Goal: Transaction & Acquisition: Obtain resource

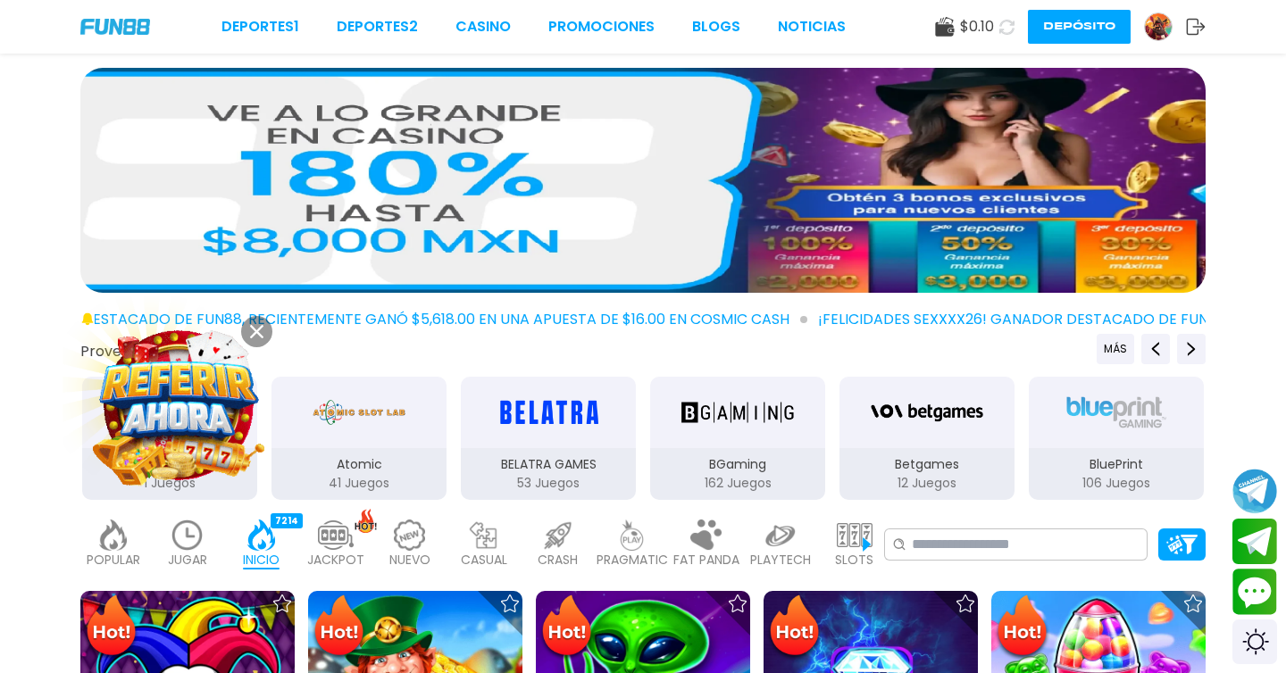
click at [258, 334] on use at bounding box center [256, 331] width 13 height 13
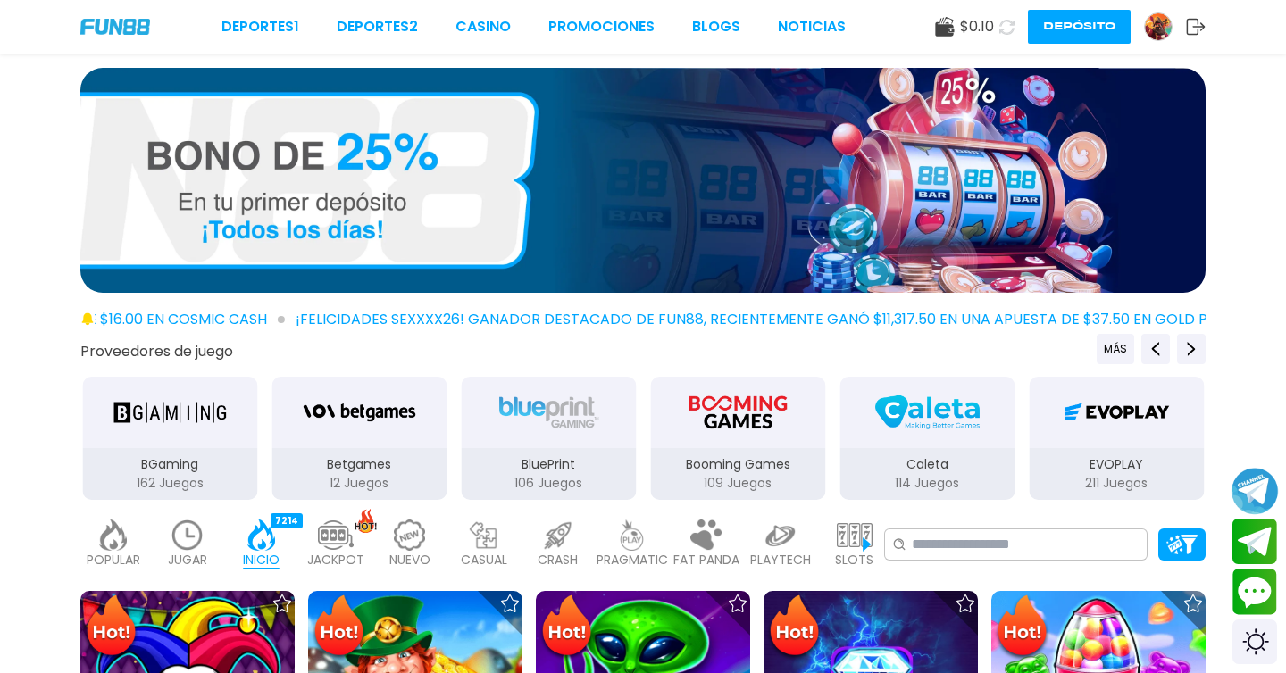
click at [1262, 496] on button "Join telegram channel" at bounding box center [1255, 490] width 47 height 49
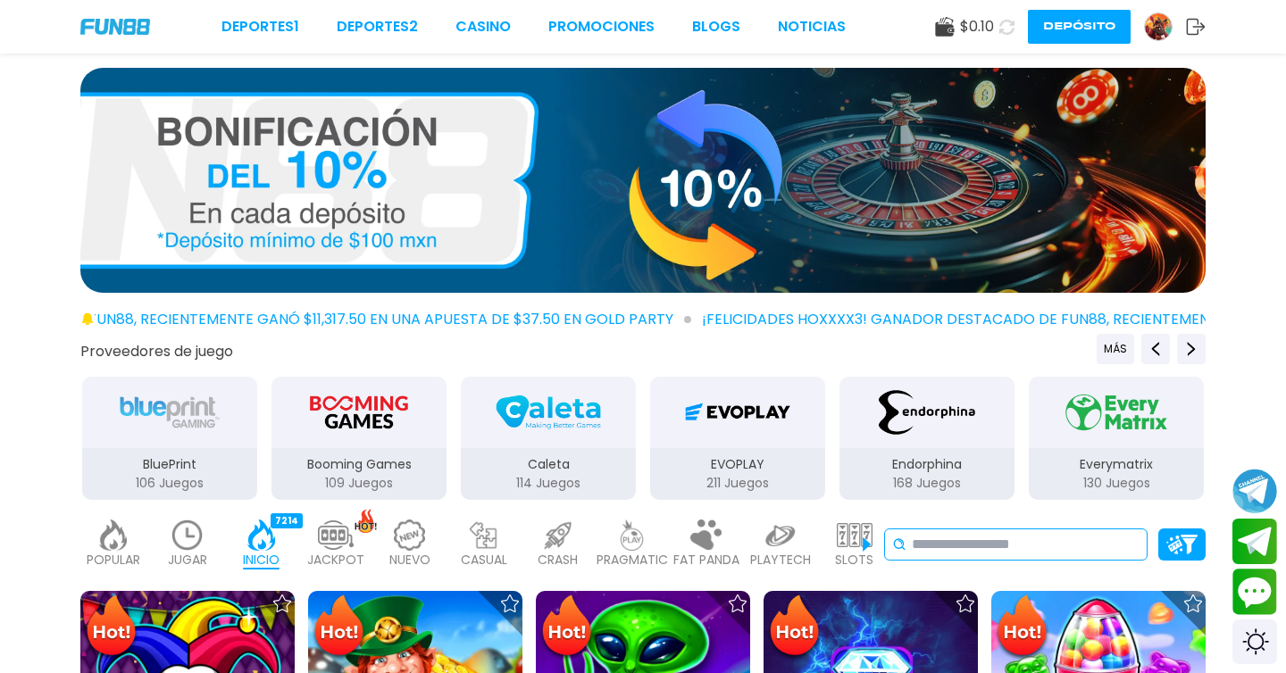
click at [938, 534] on input at bounding box center [1026, 544] width 228 height 21
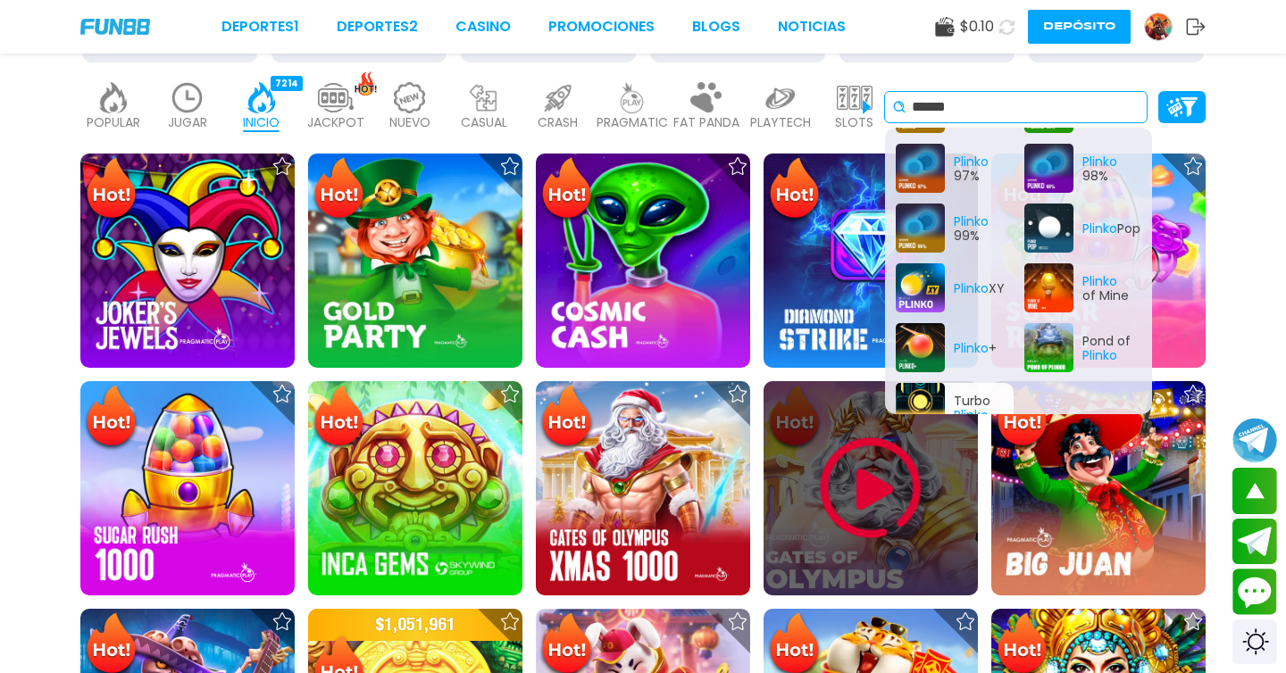
scroll to position [440, 0]
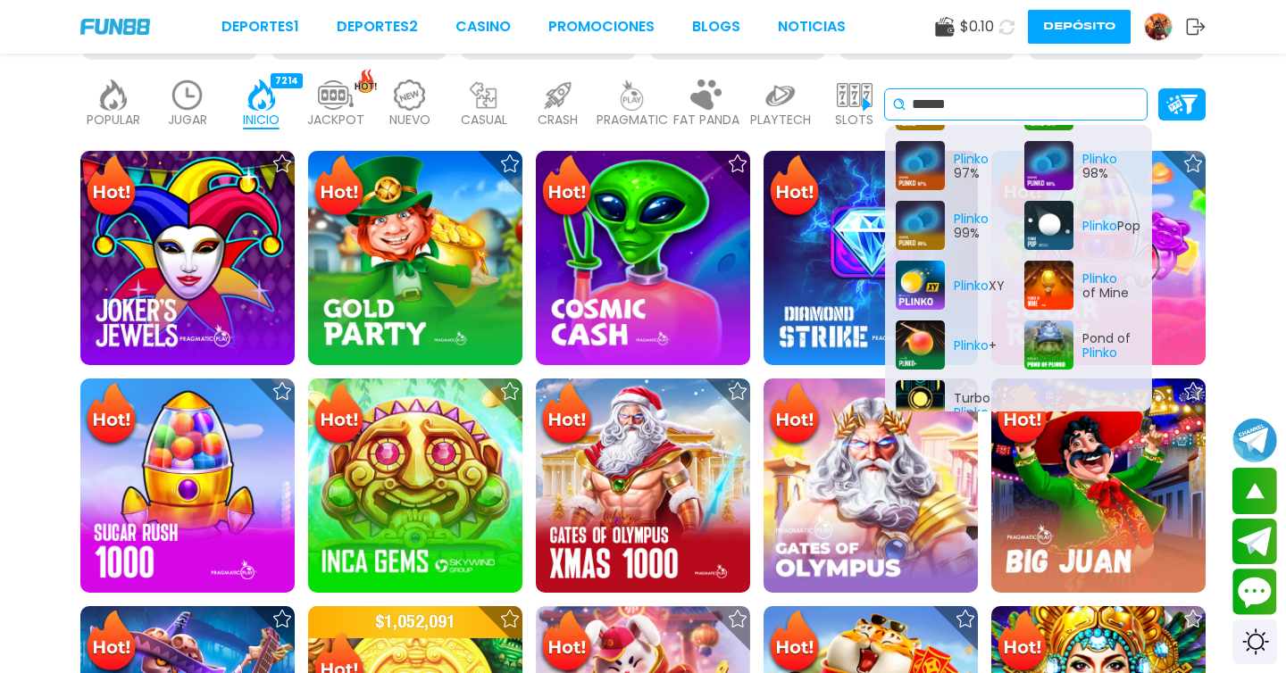
type input "******"
click at [1172, 22] on link at bounding box center [1165, 27] width 42 height 29
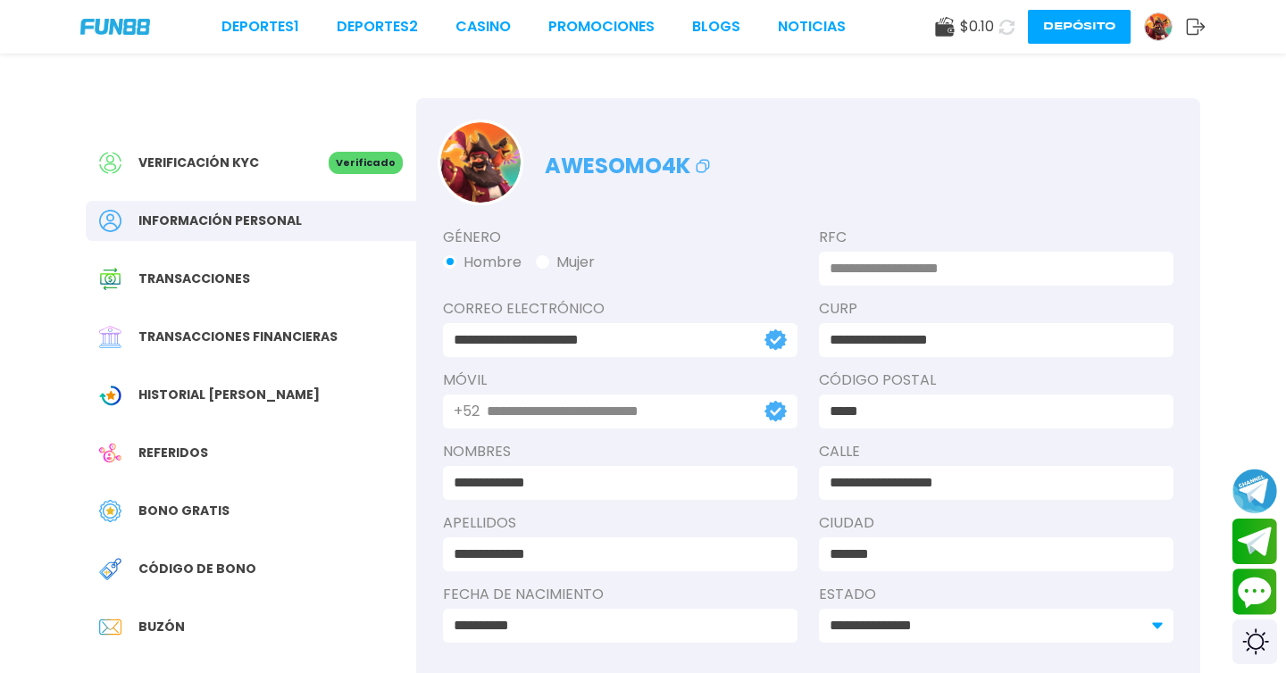
click at [171, 502] on span "Bono Gratis" at bounding box center [183, 511] width 91 height 19
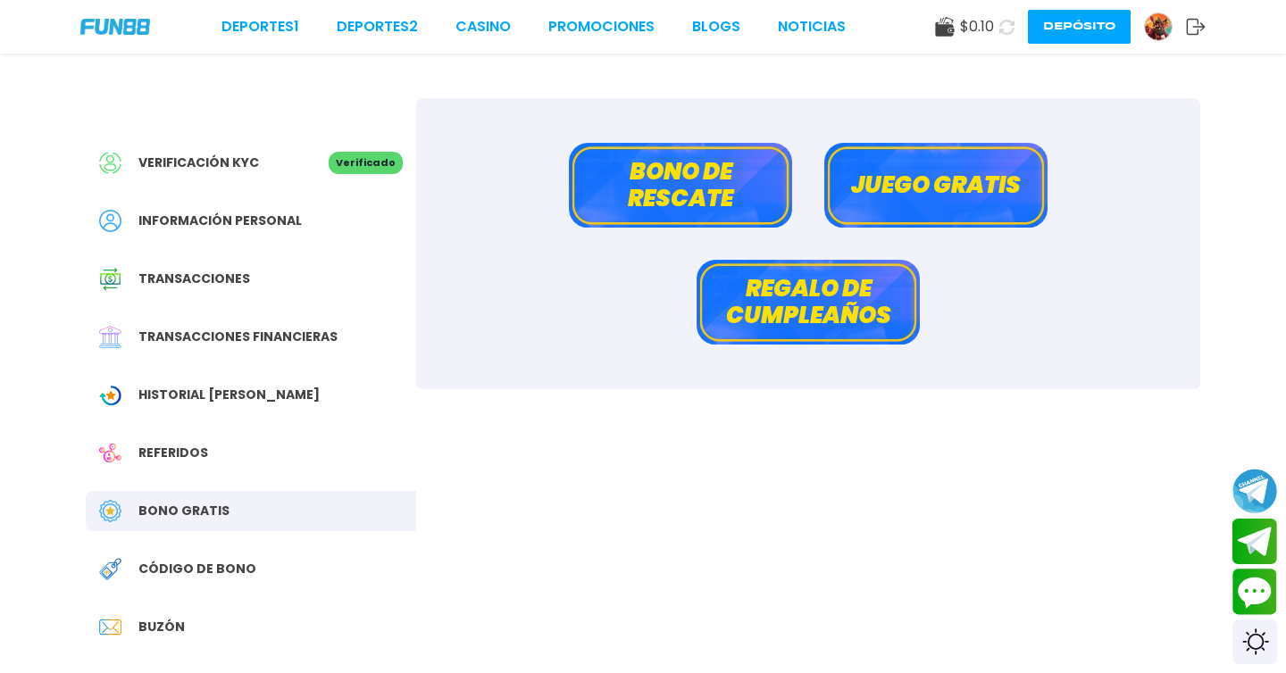
click at [992, 202] on button "Juego gratis" at bounding box center [935, 185] width 223 height 85
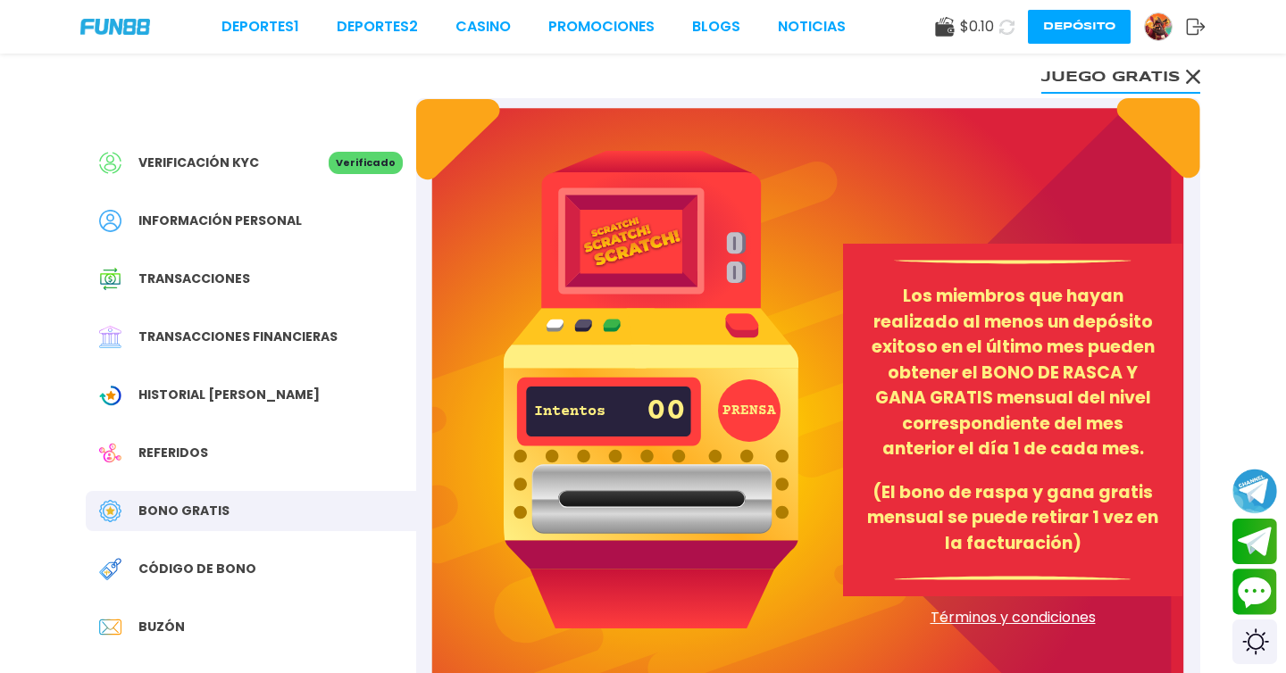
click at [758, 404] on button "PRENSA" at bounding box center [749, 411] width 63 height 63
